Goal: Transaction & Acquisition: Purchase product/service

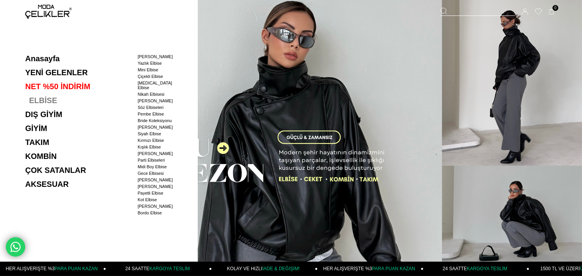
click at [33, 101] on link "ELBİSE" at bounding box center [78, 100] width 107 height 9
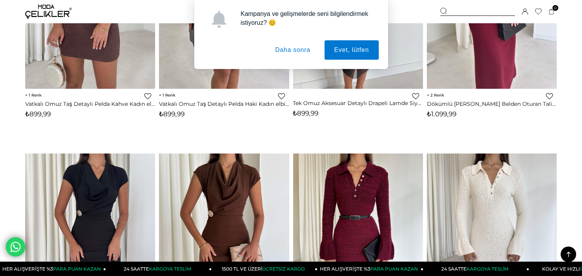
scroll to position [3064, 0]
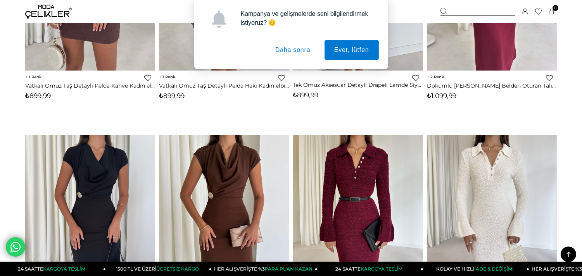
click at [290, 47] on button "Daha sonra" at bounding box center [293, 49] width 55 height 19
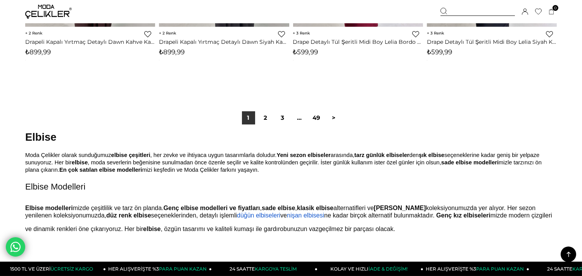
scroll to position [4781, 0]
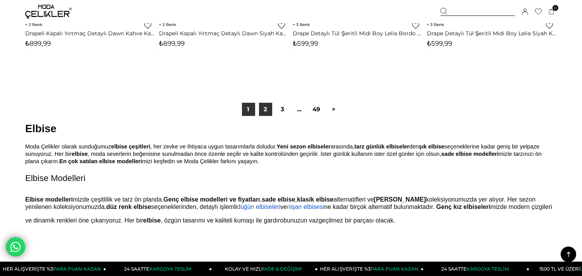
click at [266, 112] on link "2" at bounding box center [265, 109] width 13 height 13
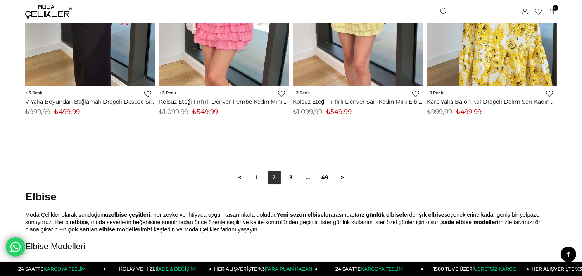
scroll to position [4734, 0]
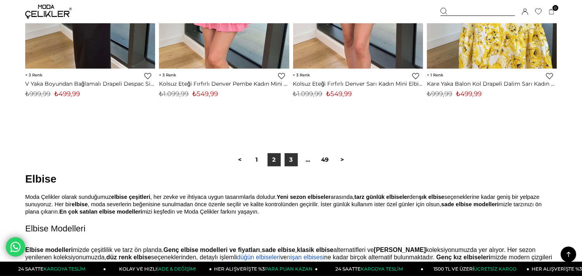
click at [292, 161] on link "3" at bounding box center [291, 159] width 13 height 13
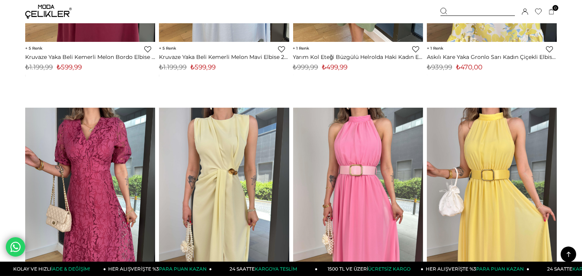
scroll to position [1182, 0]
